Goal: Task Accomplishment & Management: Complete application form

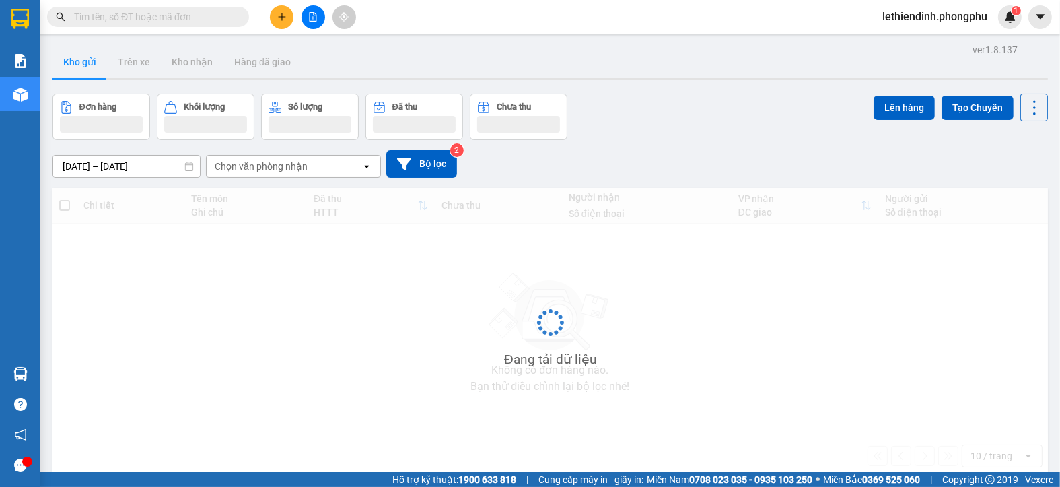
click at [278, 13] on icon "plus" at bounding box center [281, 16] width 9 height 9
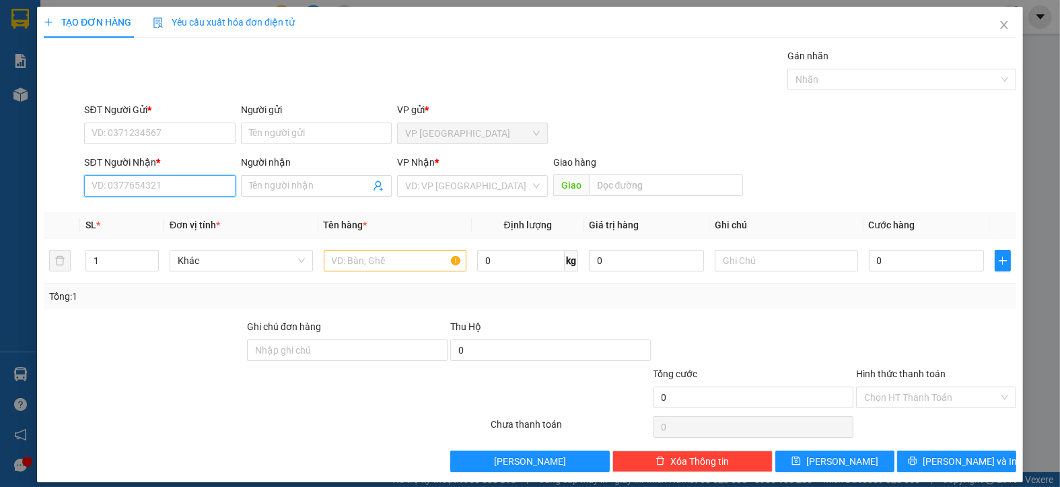
click at [174, 192] on input "SĐT Người Nhận *" at bounding box center [159, 186] width 151 height 22
click at [172, 208] on div "0837777956 - anh Lâm" at bounding box center [158, 212] width 133 height 15
type input "0837777956"
type input "anh Lâm"
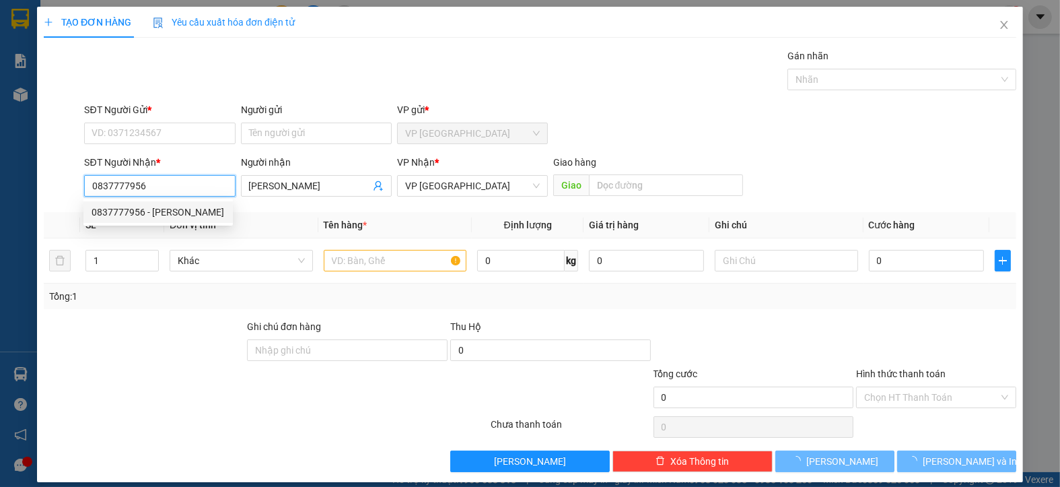
type input "100.000"
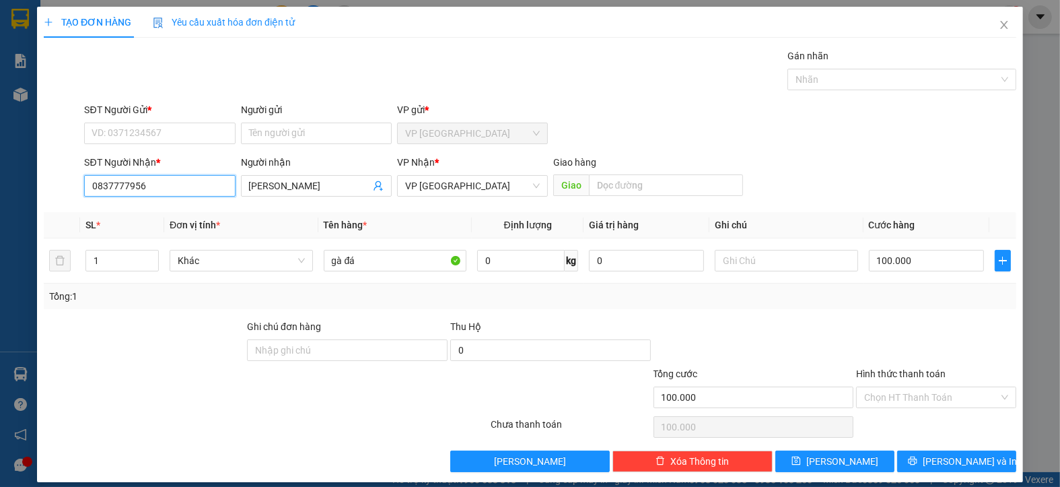
type input "0837777956"
drag, startPoint x: 157, startPoint y: 333, endPoint x: 133, endPoint y: 236, distance: 99.9
click at [156, 326] on div at bounding box center [143, 342] width 203 height 47
click at [141, 123] on input "SĐT Người Gửi *" at bounding box center [159, 134] width 151 height 22
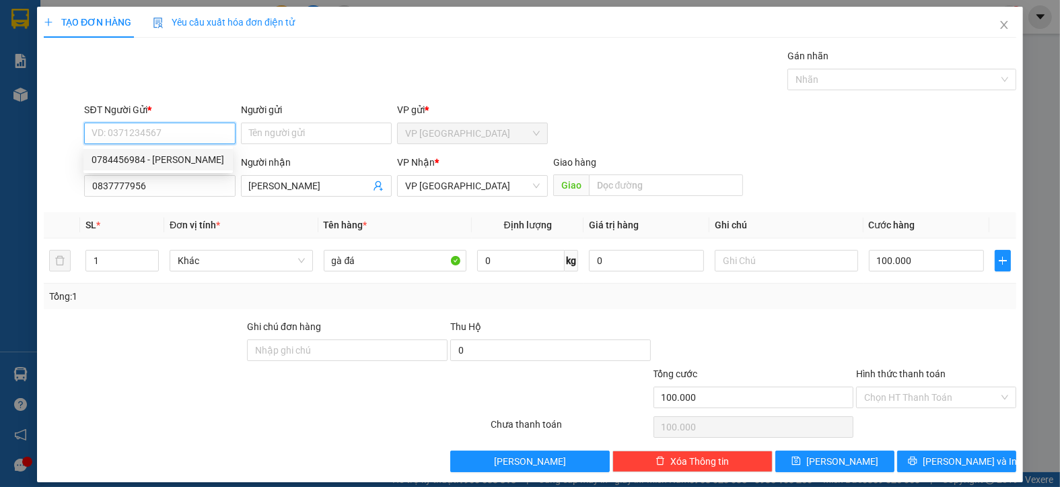
click at [153, 162] on div "0784456984 - anh Thái" at bounding box center [158, 159] width 133 height 15
type input "0784456984"
type input "anh Thái"
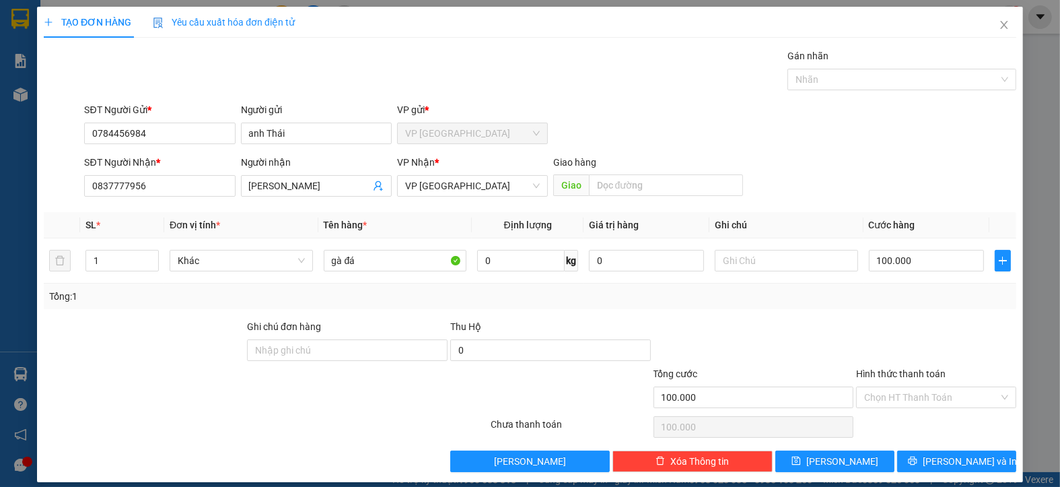
click at [917, 332] on div at bounding box center [936, 342] width 162 height 47
click at [951, 463] on span "Lưu và In" at bounding box center [970, 461] width 94 height 15
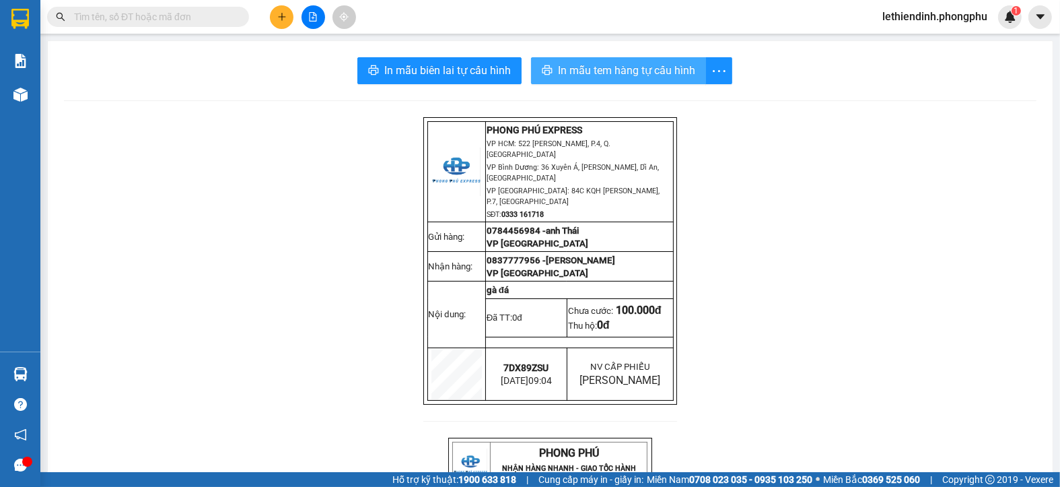
click at [611, 67] on span "In mẫu tem hàng tự cấu hình" at bounding box center [626, 70] width 137 height 17
